Goal: Transaction & Acquisition: Book appointment/travel/reservation

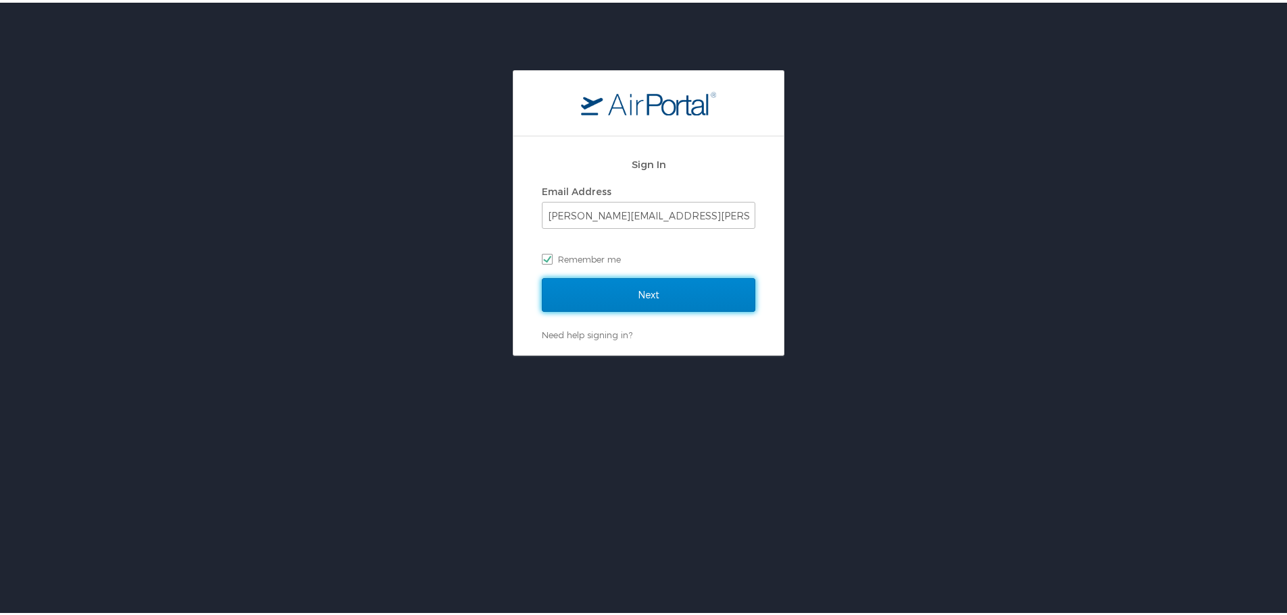
click at [671, 286] on input "Next" at bounding box center [648, 293] width 213 height 34
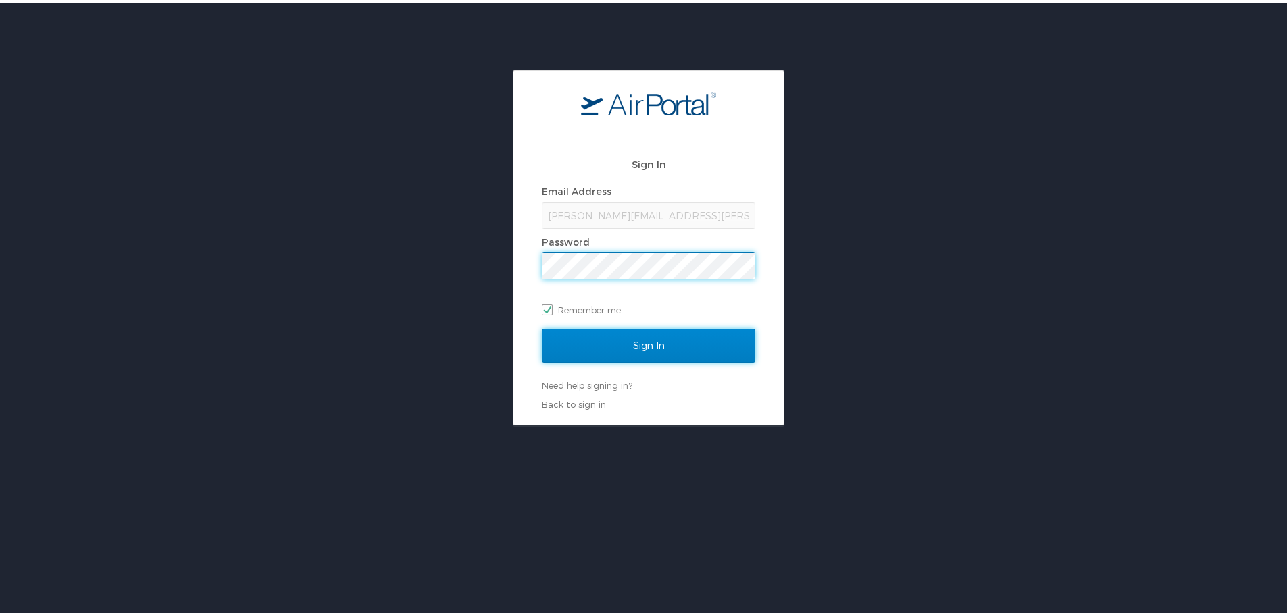
click at [648, 343] on input "Sign In" at bounding box center [648, 343] width 213 height 34
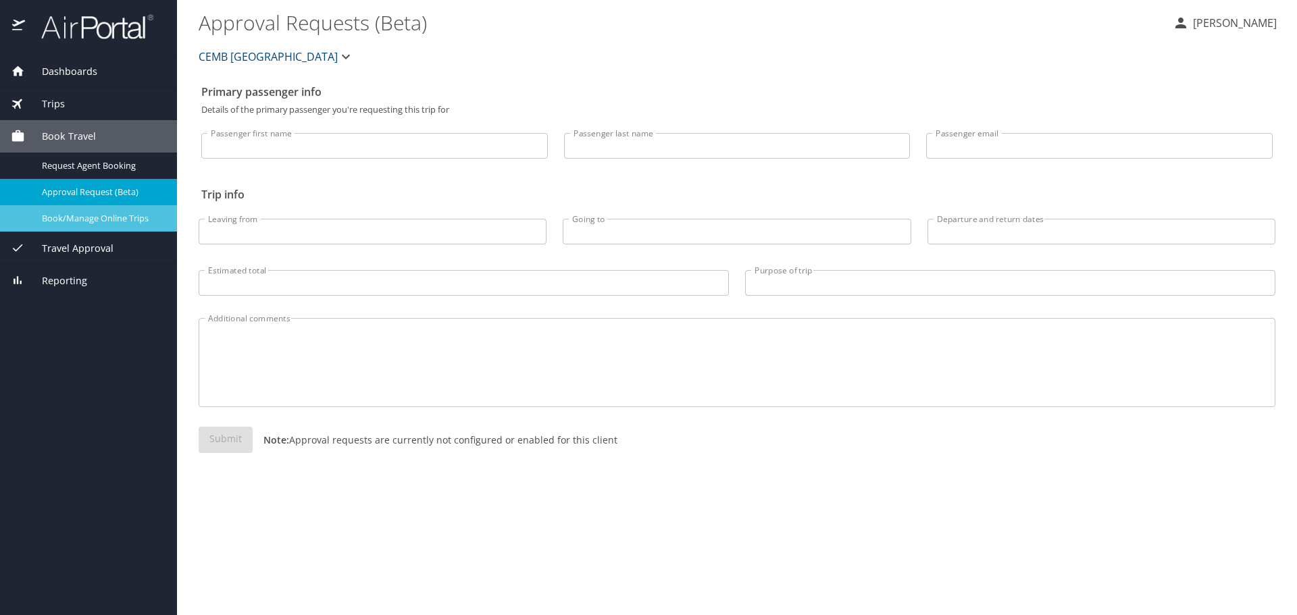
click at [91, 220] on span "Book/Manage Online Trips" at bounding box center [101, 218] width 119 height 13
click at [85, 223] on span "Book/Manage Online Trips" at bounding box center [101, 218] width 119 height 13
